Goal: Check status: Check status

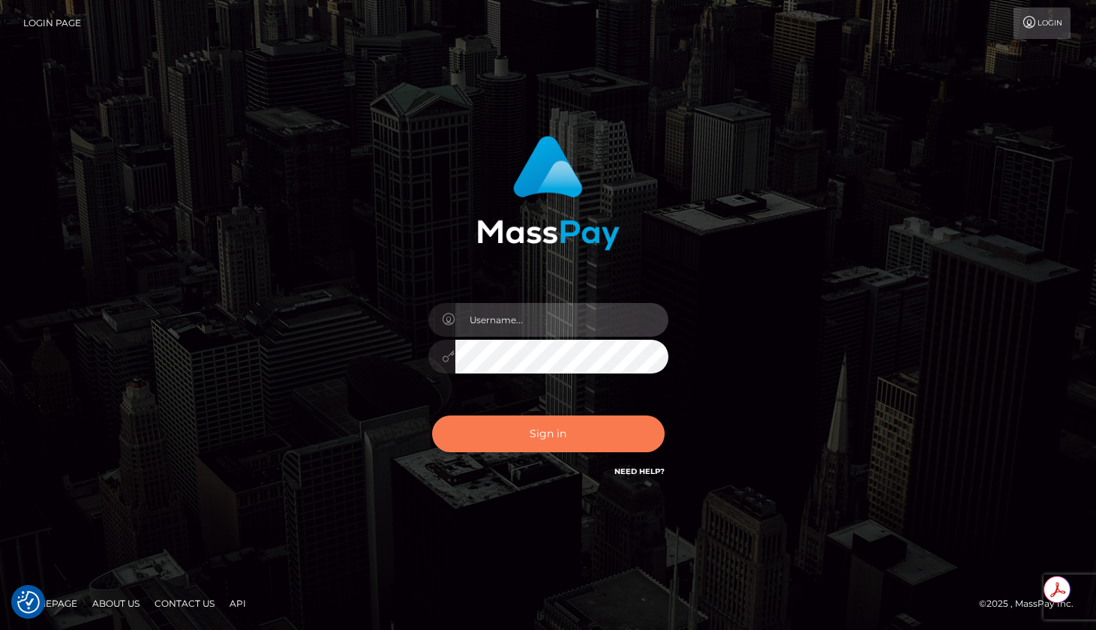
type input "roberto.jstv"
click at [554, 430] on button "Sign in" at bounding box center [548, 434] width 233 height 37
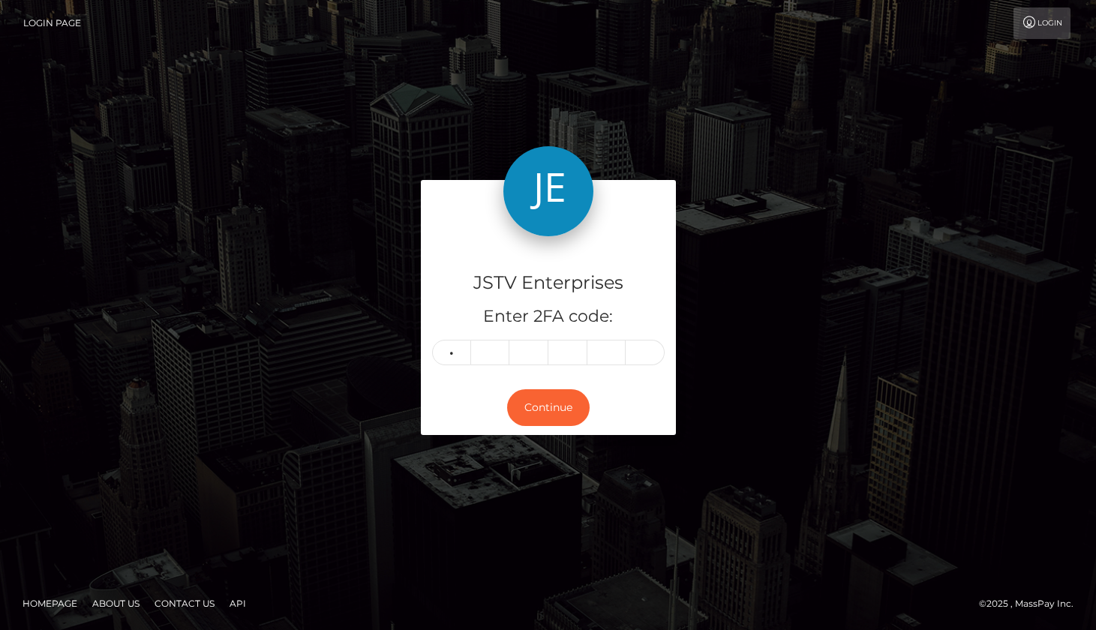
type input "1"
type input "6"
type input "3"
type input "0"
type input "1"
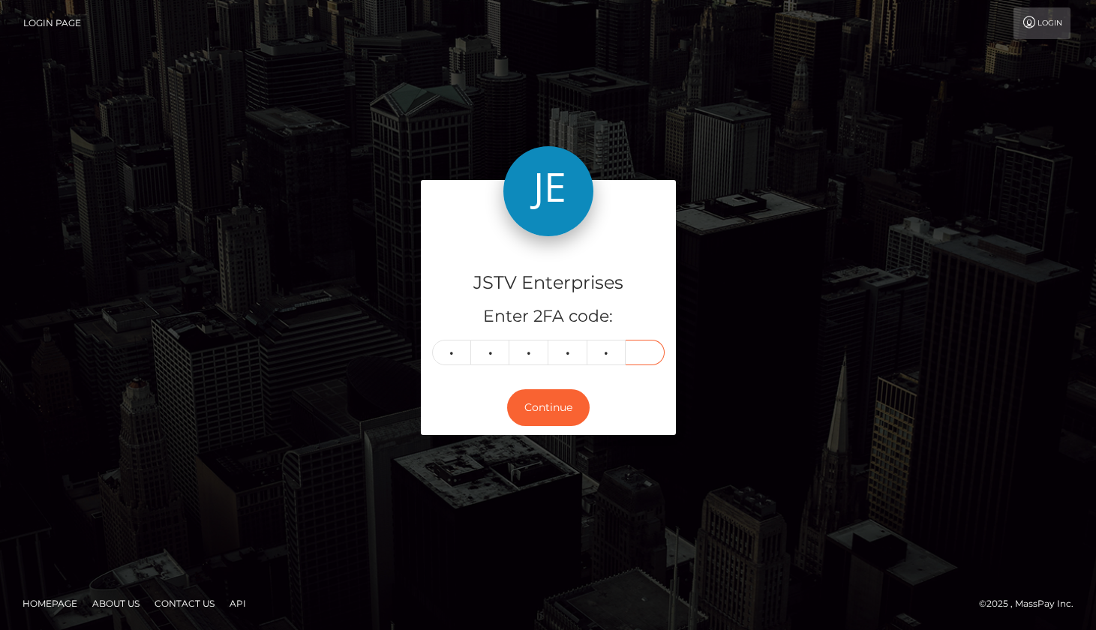
type input "4"
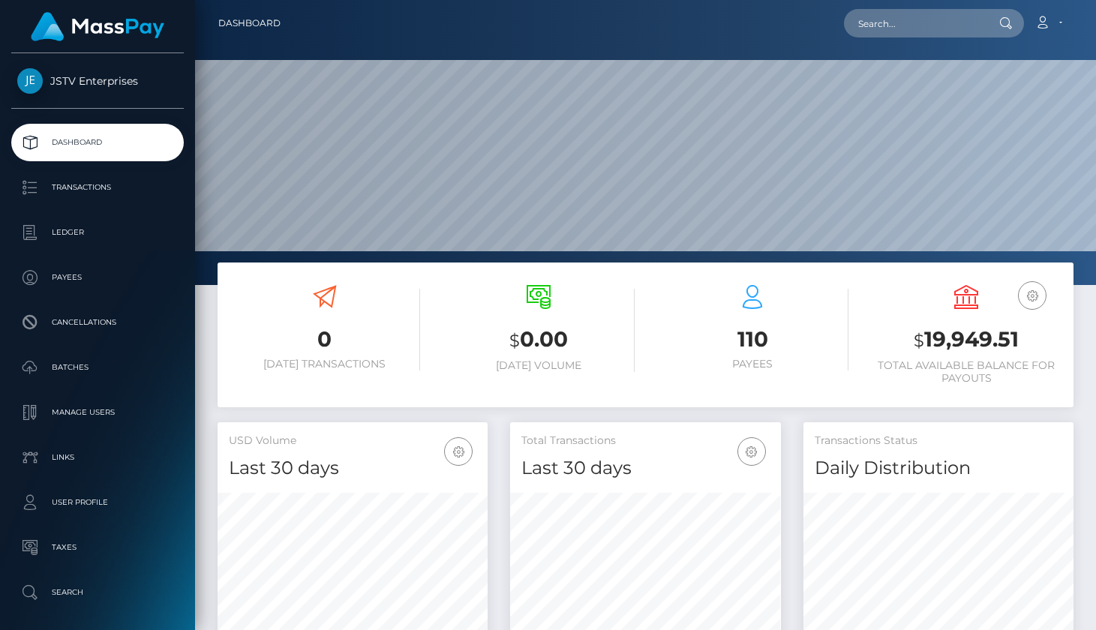
scroll to position [266, 271]
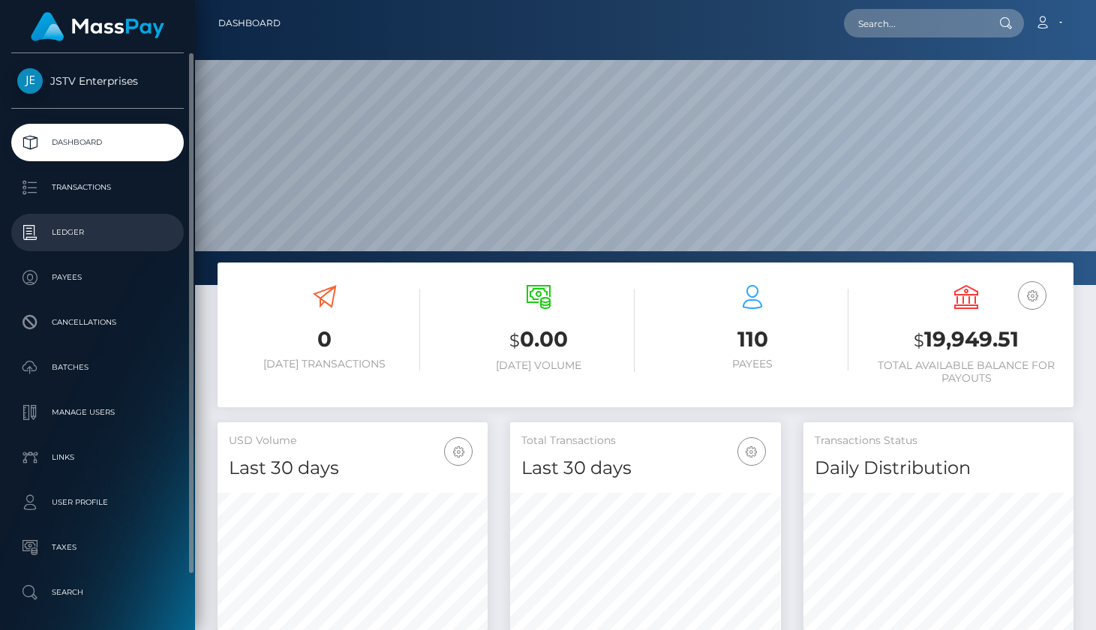
click at [69, 237] on p "Ledger" at bounding box center [97, 232] width 161 height 23
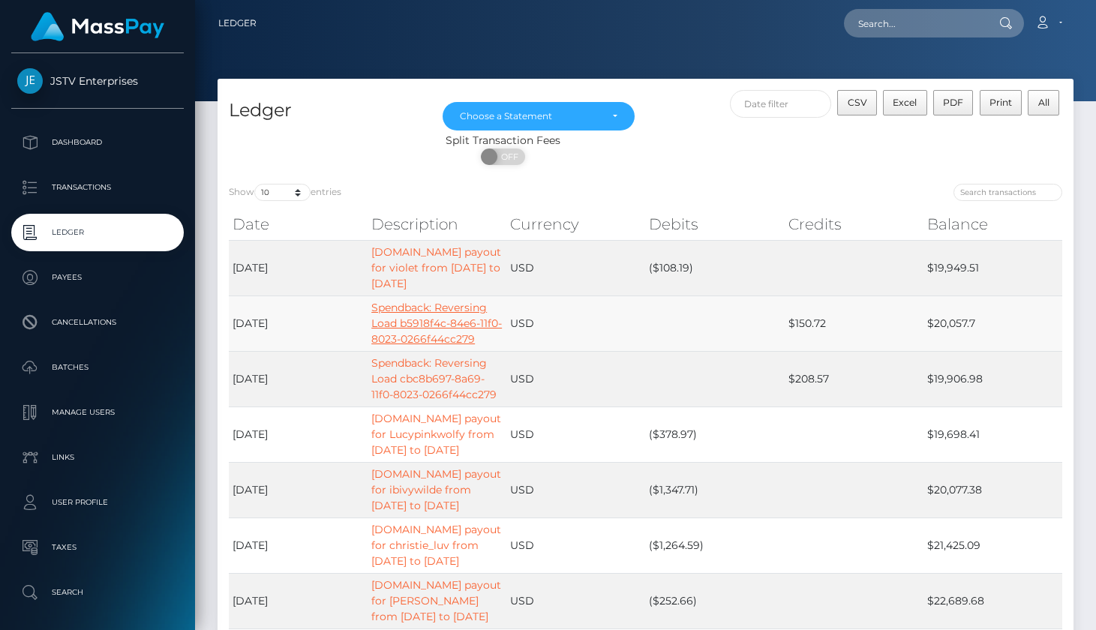
click at [448, 309] on link "Spendback: Reversing Load b5918f4c-84e6-11f0-8023-0266f44cc279" at bounding box center [436, 323] width 131 height 45
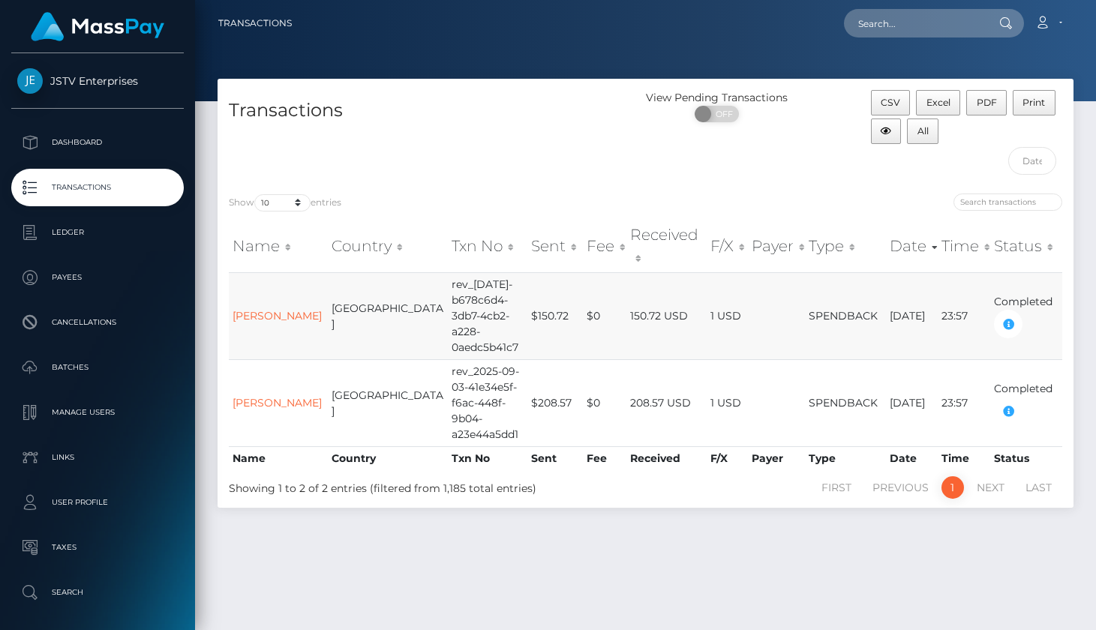
drag, startPoint x: 284, startPoint y: 304, endPoint x: 237, endPoint y: 293, distance: 48.6
click at [237, 293] on td "Mokhruza Boboeva" at bounding box center [278, 315] width 99 height 87
copy link "Mokhruza Boboeva"
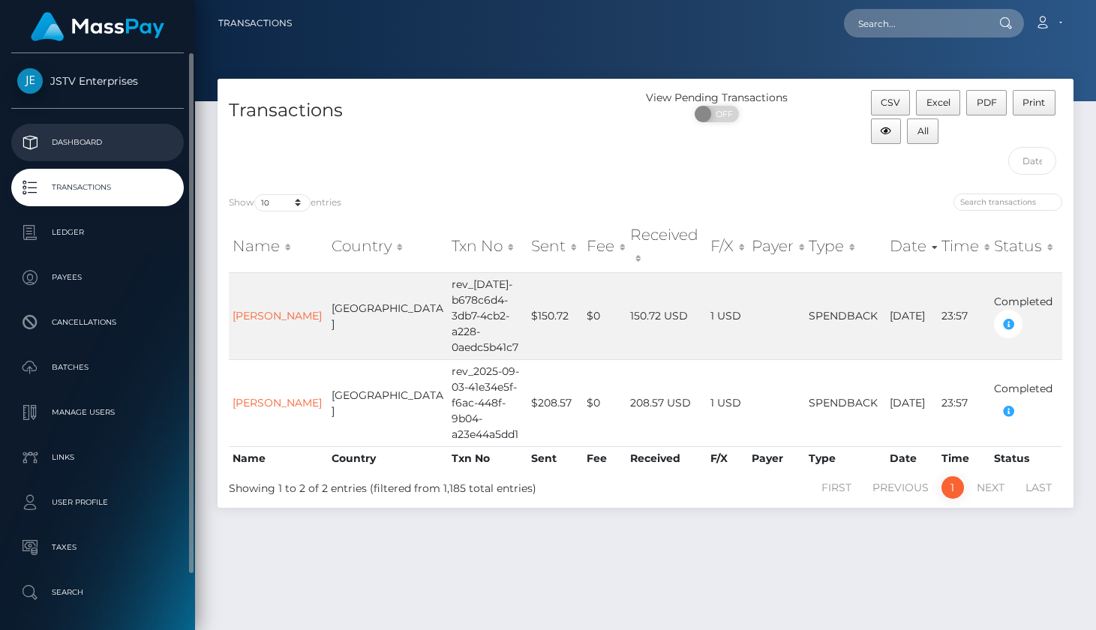
click at [101, 146] on p "Dashboard" at bounding box center [97, 142] width 161 height 23
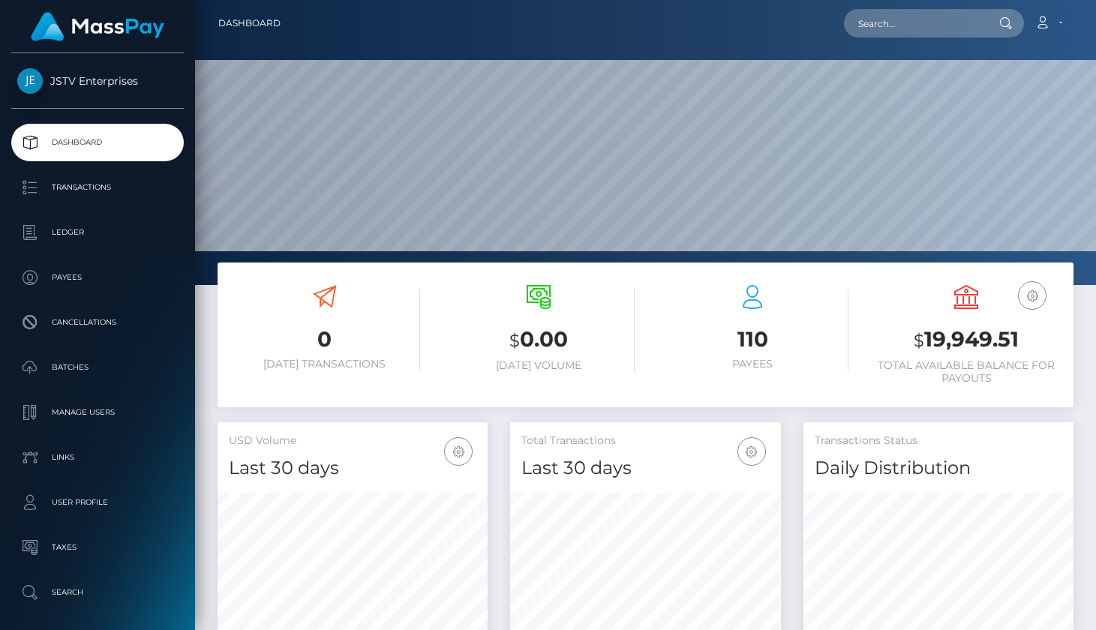
scroll to position [266, 271]
